Goal: Task Accomplishment & Management: Use online tool/utility

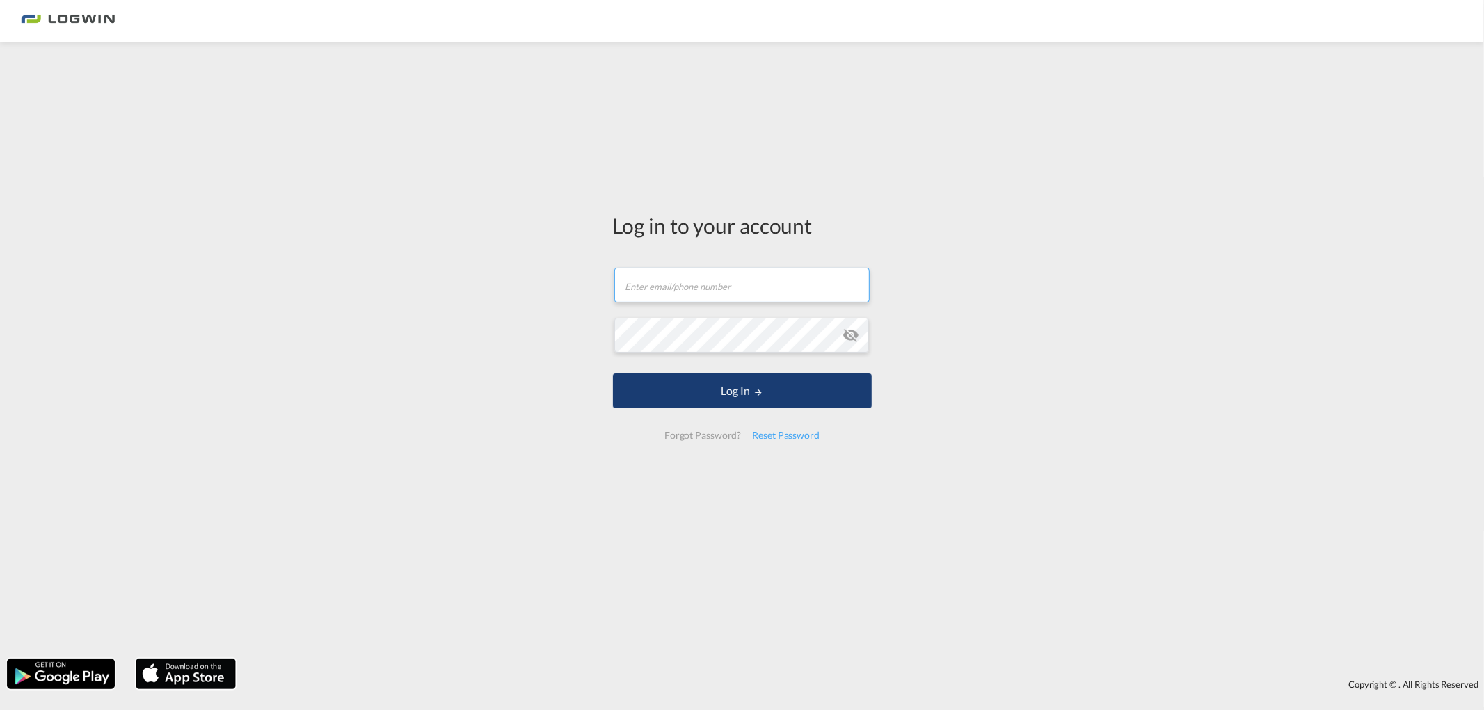
type input "[PERSON_NAME][EMAIL_ADDRESS][DOMAIN_NAME]"
click at [715, 385] on button "Log In" at bounding box center [742, 391] width 259 height 35
